Goal: Task Accomplishment & Management: Use online tool/utility

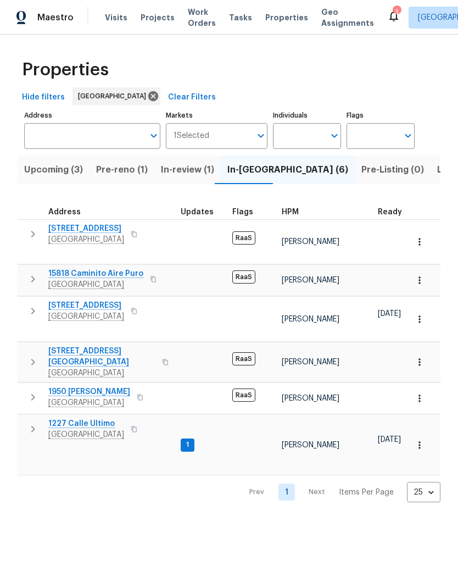
click at [92, 418] on span "1227 Calle Ultimo" at bounding box center [86, 423] width 76 height 11
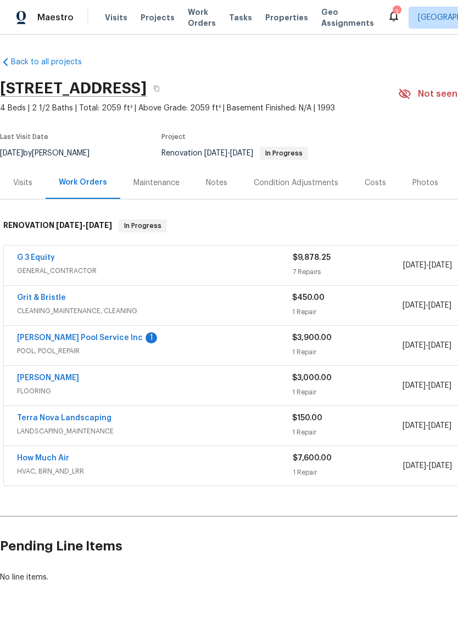
click at [214, 187] on div "Notes" at bounding box center [216, 183] width 21 height 11
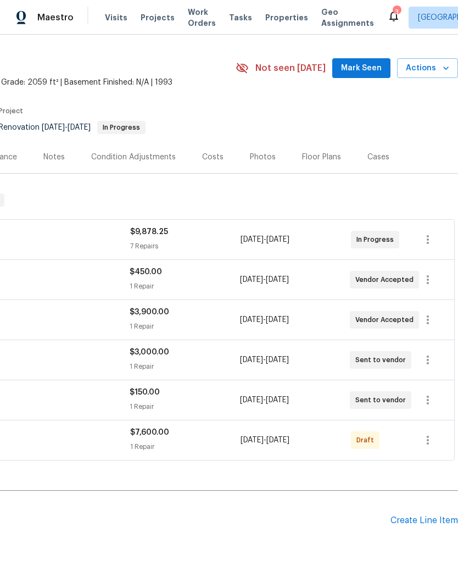
scroll to position [25, 163]
click at [423, 434] on icon "button" at bounding box center [428, 440] width 13 height 13
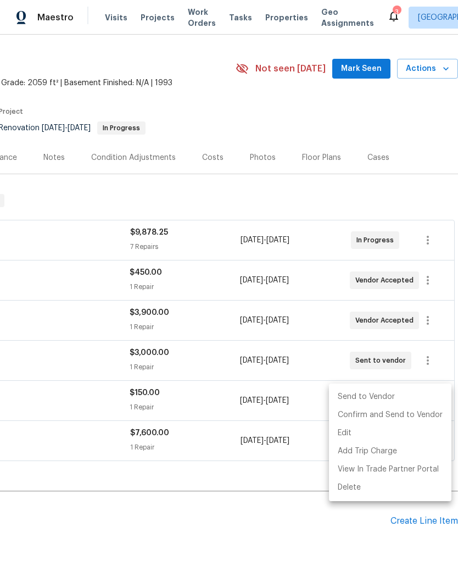
click at [231, 457] on div at bounding box center [229, 294] width 458 height 588
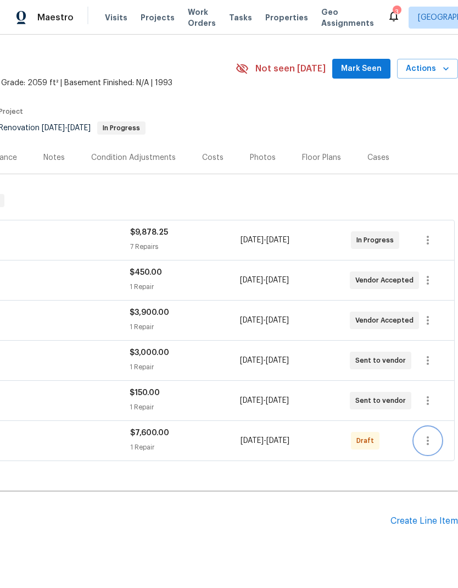
click at [430, 434] on icon "button" at bounding box center [428, 440] width 13 height 13
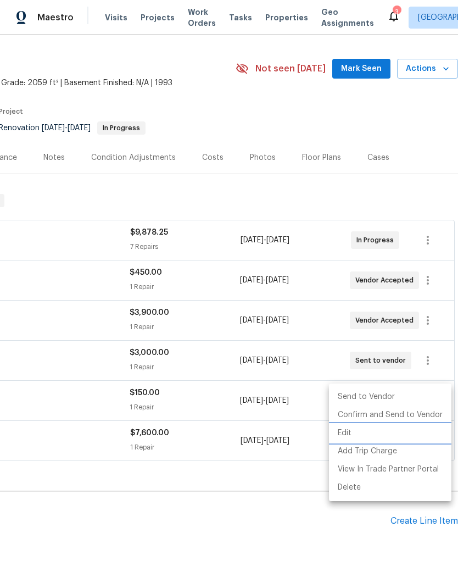
click at [342, 432] on li "Edit" at bounding box center [390, 433] width 123 height 18
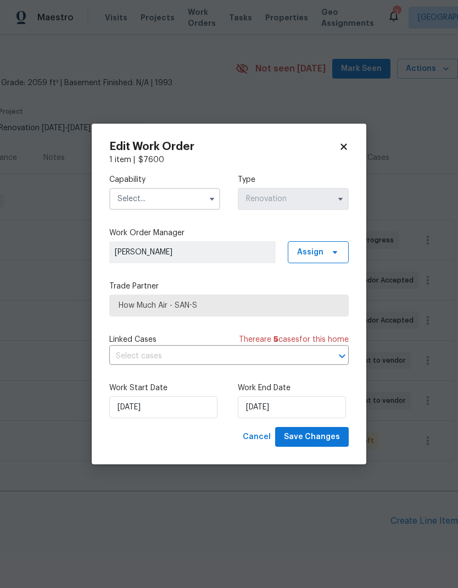
click at [126, 197] on input "text" at bounding box center [164, 199] width 111 height 22
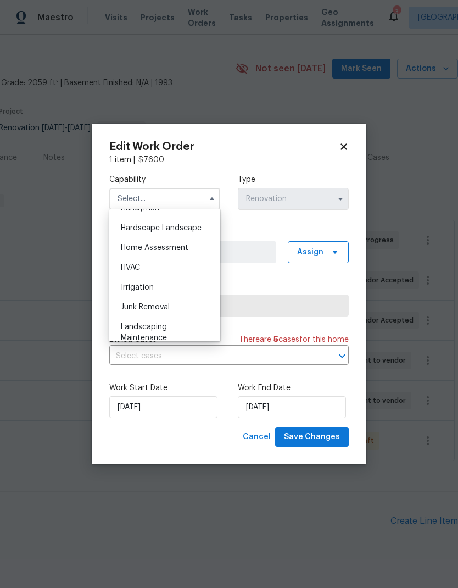
scroll to position [619, 0]
click at [130, 265] on span "HVAC" at bounding box center [130, 267] width 19 height 8
type input "HVAC"
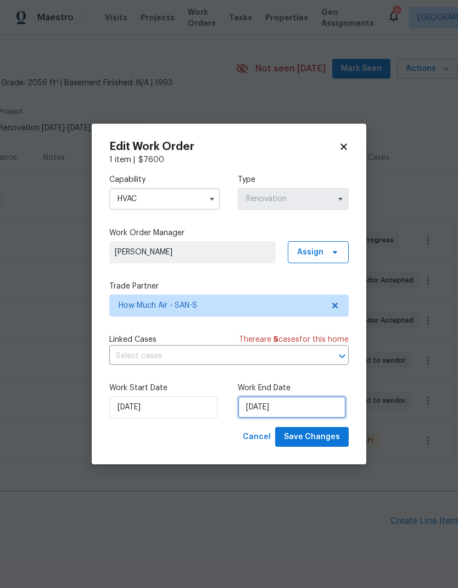
click at [271, 409] on input "[DATE]" at bounding box center [292, 407] width 108 height 22
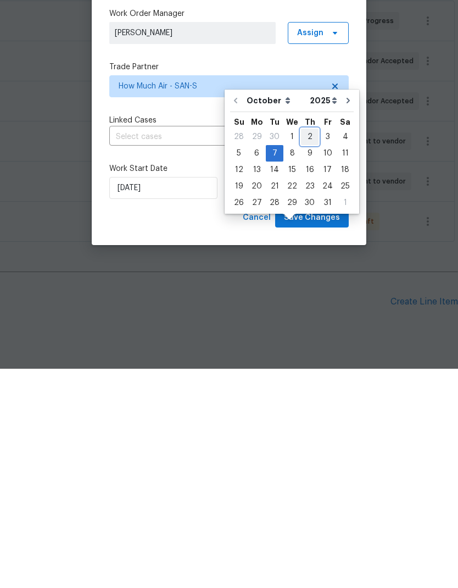
click at [306, 348] on div "2" at bounding box center [310, 355] width 18 height 15
type input "10/2/2025"
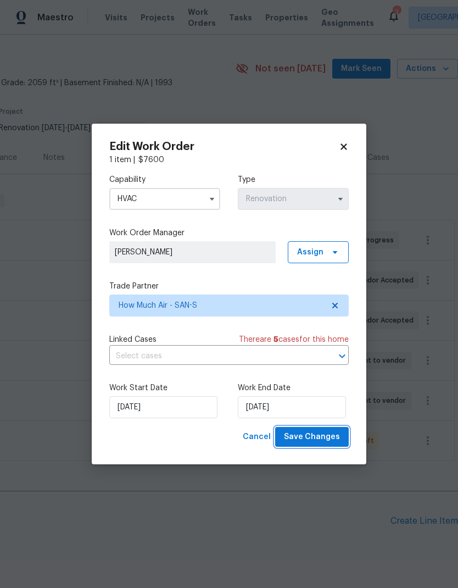
click at [316, 436] on span "Save Changes" at bounding box center [312, 437] width 56 height 14
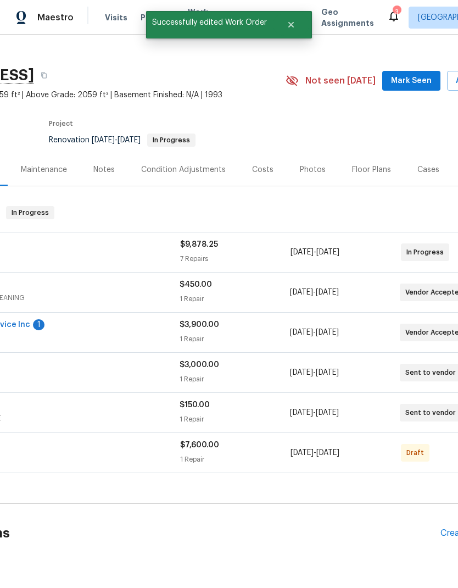
scroll to position [14, 113]
click at [125, 452] on span "HVAC, BRN_AND_LRR" at bounding box center [42, 457] width 276 height 11
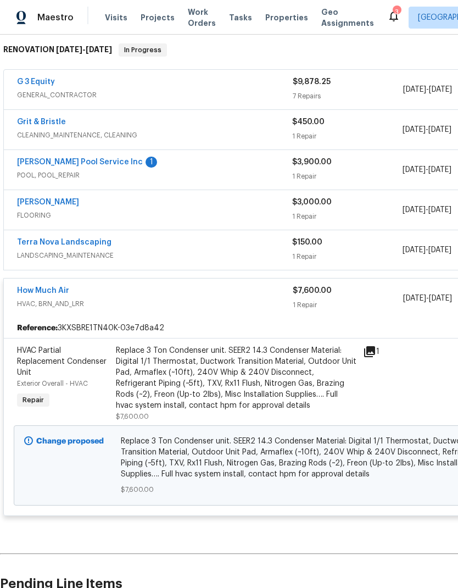
scroll to position [176, 0]
click at [146, 345] on div "Replace 3 Ton Condenser unit. SEER2 14.3 Condenser Material: Digital 1/1 Thermo…" at bounding box center [236, 378] width 241 height 66
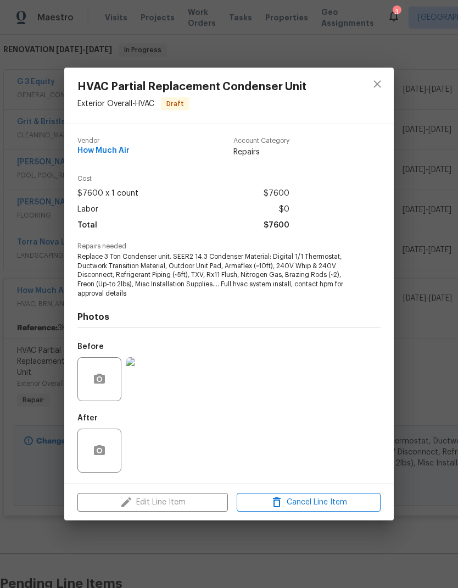
click at [114, 505] on div "Edit Line Item Cancel Line Item" at bounding box center [229, 502] width 330 height 37
click at [142, 502] on div "Edit Line Item Cancel Line Item" at bounding box center [229, 502] width 330 height 37
click at [141, 502] on div "Edit Line Item Cancel Line Item" at bounding box center [229, 502] width 330 height 37
click at [134, 502] on div "Edit Line Item Cancel Line Item" at bounding box center [229, 502] width 330 height 37
click at [123, 501] on div "Edit Line Item Cancel Line Item" at bounding box center [229, 502] width 330 height 37
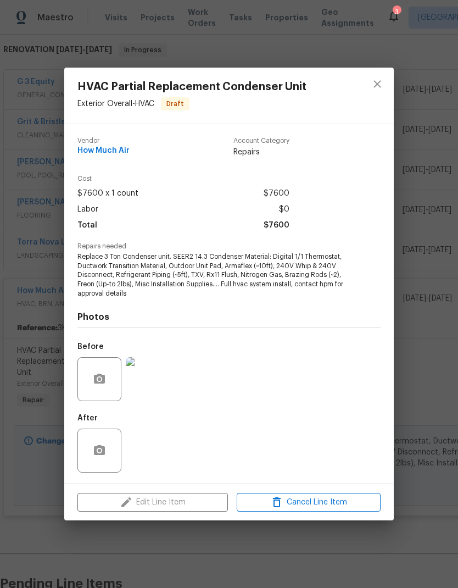
click at [199, 502] on div "Edit Line Item Cancel Line Item" at bounding box center [229, 502] width 330 height 37
click at [384, 77] on button "close" at bounding box center [377, 84] width 26 height 26
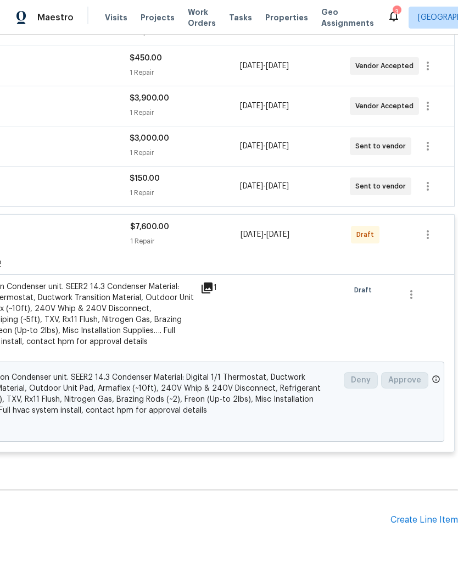
scroll to position [239, 163]
click at [430, 222] on button "button" at bounding box center [428, 235] width 26 height 26
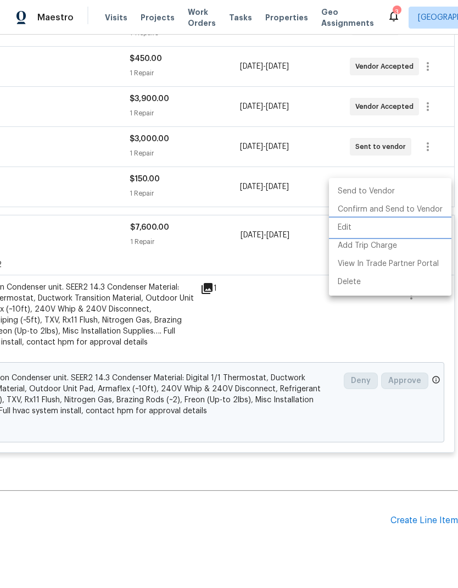
click at [357, 229] on li "Edit" at bounding box center [390, 228] width 123 height 18
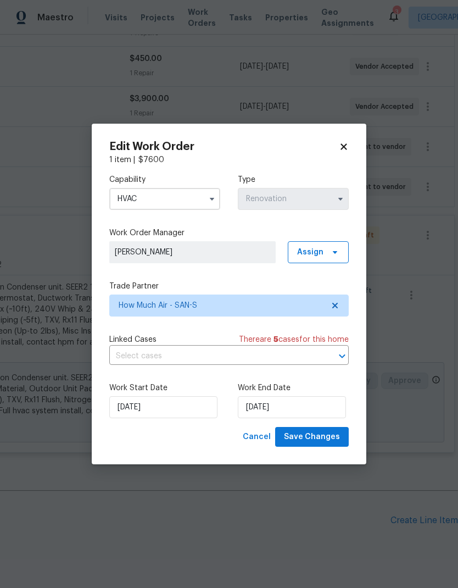
click at [348, 142] on icon at bounding box center [344, 147] width 10 height 10
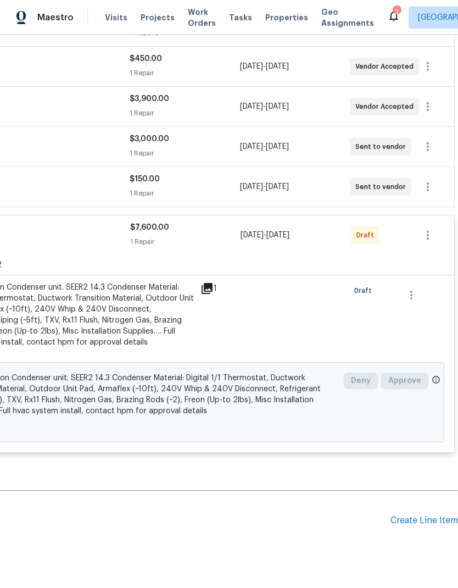
click at [302, 279] on div at bounding box center [296, 321] width 99 height 84
click at [430, 229] on icon "button" at bounding box center [428, 235] width 13 height 13
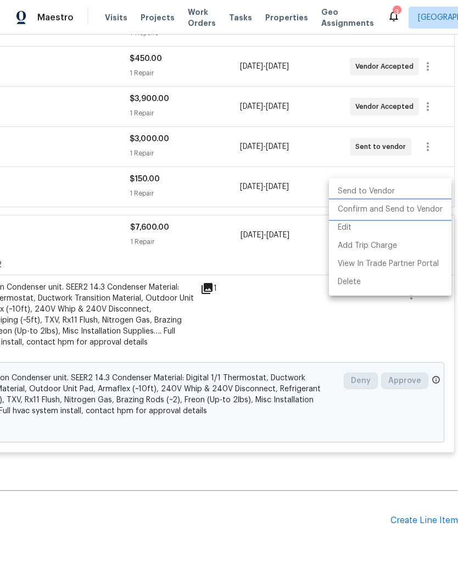
click at [425, 210] on li "Confirm and Send to Vendor" at bounding box center [390, 210] width 123 height 18
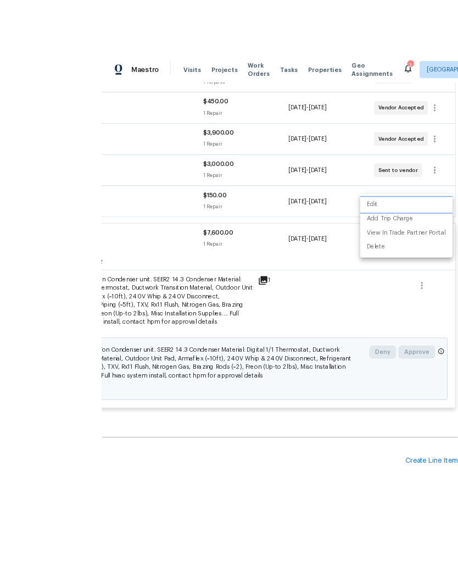
scroll to position [44, 0]
